Goal: Navigation & Orientation: Find specific page/section

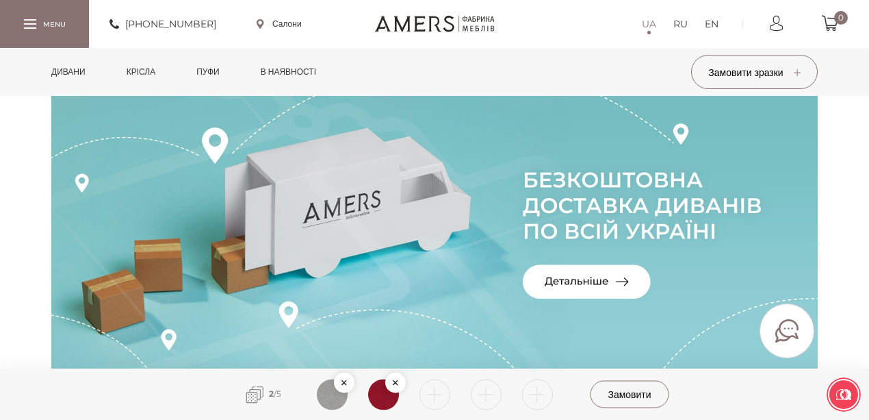
click at [79, 77] on link "Дивани" at bounding box center [68, 72] width 55 height 48
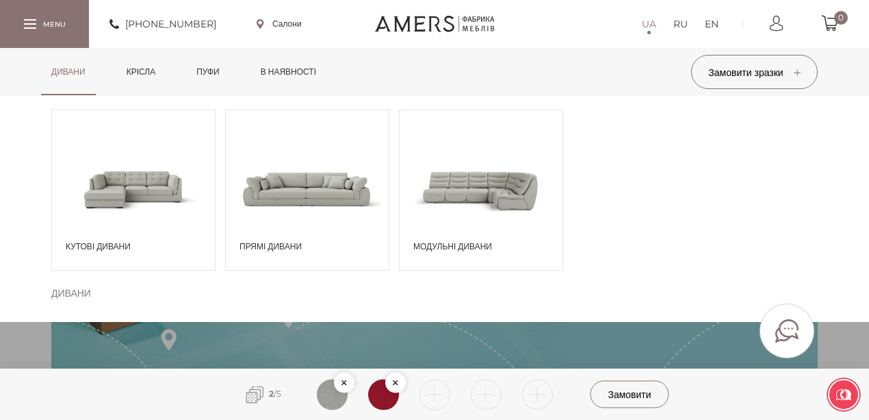
click at [256, 246] on span "Прямі дивани" at bounding box center [311, 246] width 142 height 12
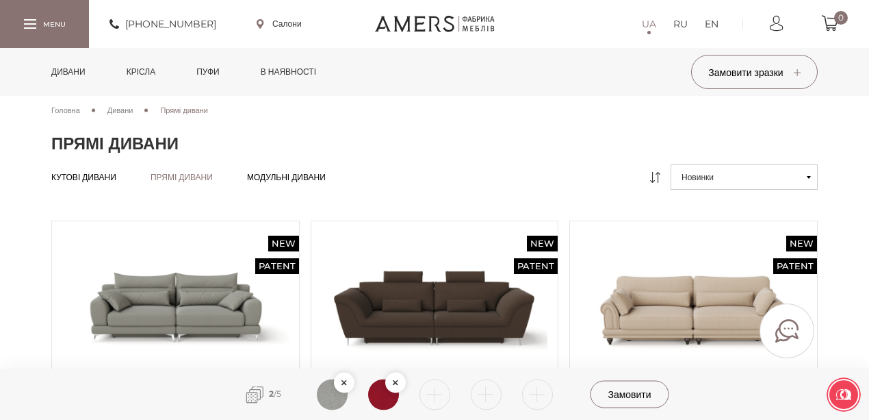
click at [320, 183] on span "Модульні дивани" at bounding box center [286, 188] width 79 height 11
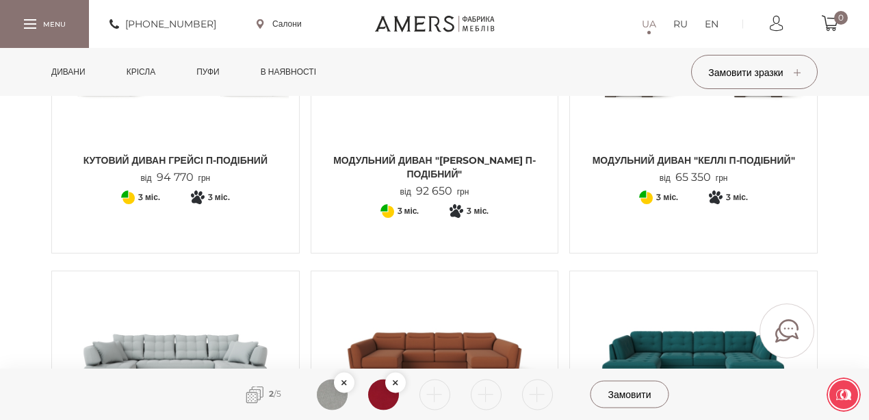
scroll to position [365, 0]
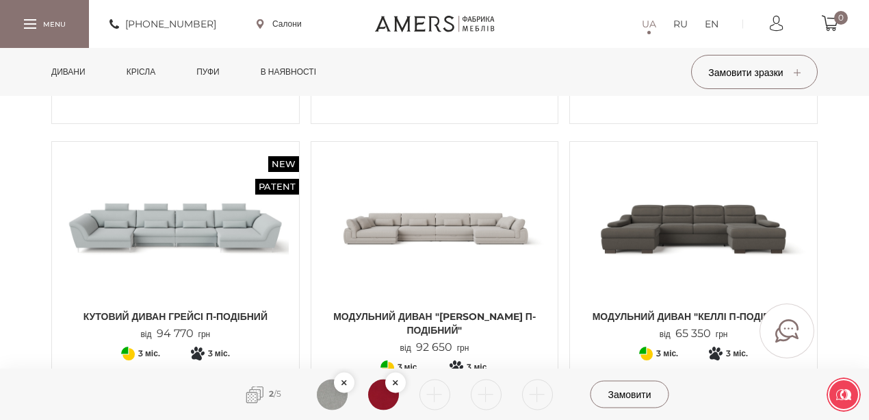
click at [75, 73] on link "Дивани" at bounding box center [68, 72] width 55 height 48
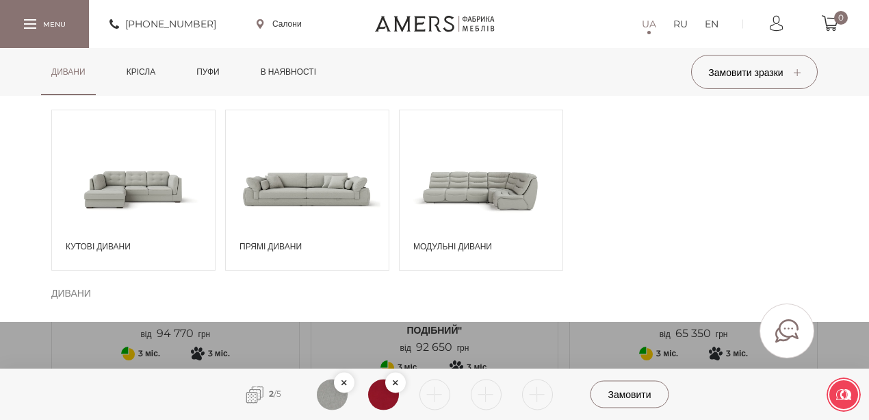
click at [298, 254] on div "Прямі дивани" at bounding box center [307, 190] width 164 height 161
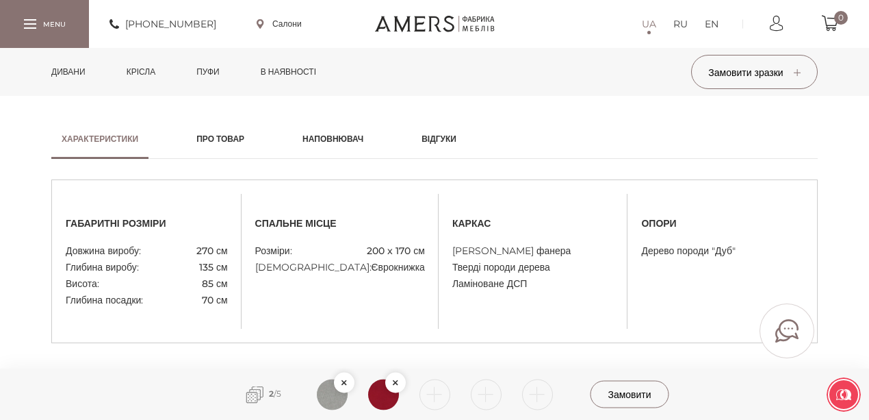
scroll to position [1108, 0]
